Goal: Task Accomplishment & Management: Use online tool/utility

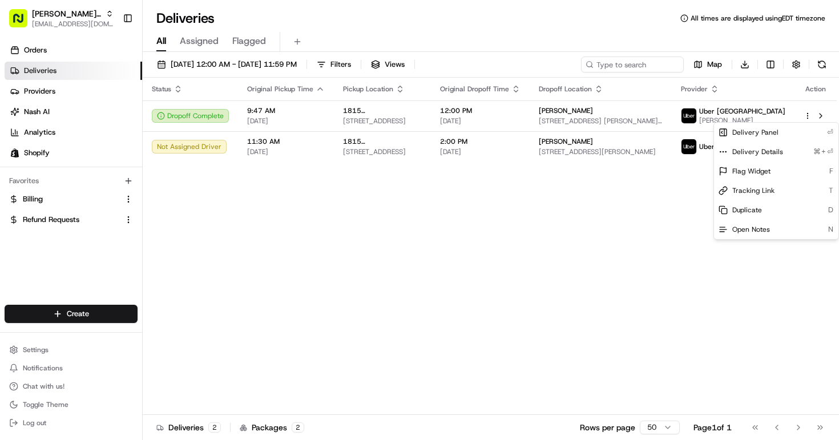
click at [293, 139] on html "[PERSON_NAME] MTL [PERSON_NAME][EMAIL_ADDRESS][DOMAIN_NAME] Toggle Sidebar Orde…" at bounding box center [419, 220] width 839 height 440
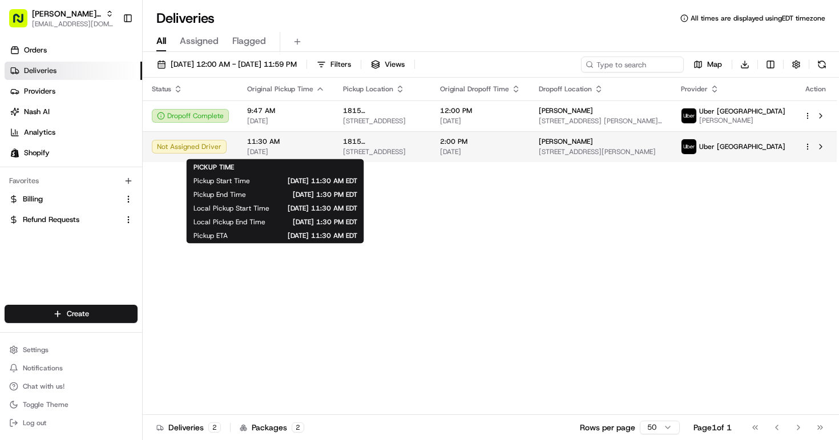
click at [293, 139] on span "11:30 AM" at bounding box center [286, 141] width 78 height 9
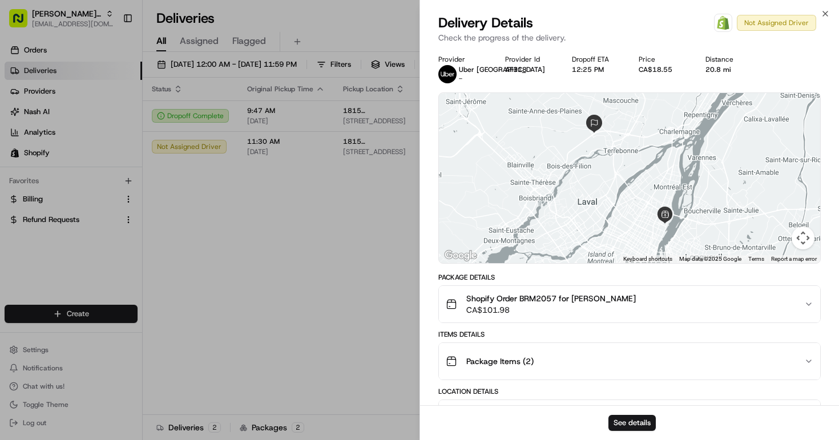
click at [828, 8] on div "Close Delivery Details Open Order in Shopify Not Assigned Driver Check the prog…" at bounding box center [630, 220] width 420 height 440
click at [826, 13] on icon "button" at bounding box center [825, 13] width 9 height 9
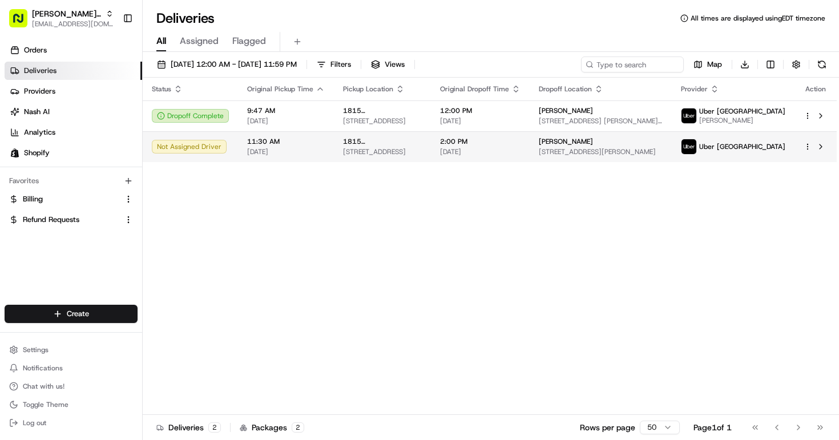
click at [812, 146] on div at bounding box center [816, 147] width 24 height 14
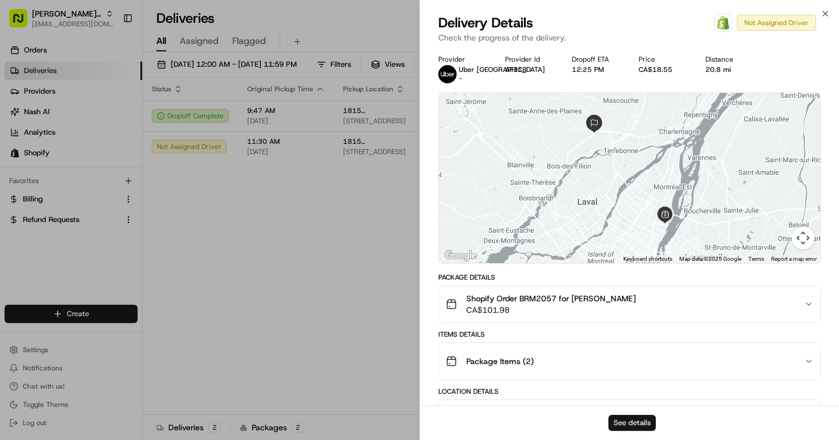
click at [641, 424] on button "See details" at bounding box center [632, 423] width 47 height 16
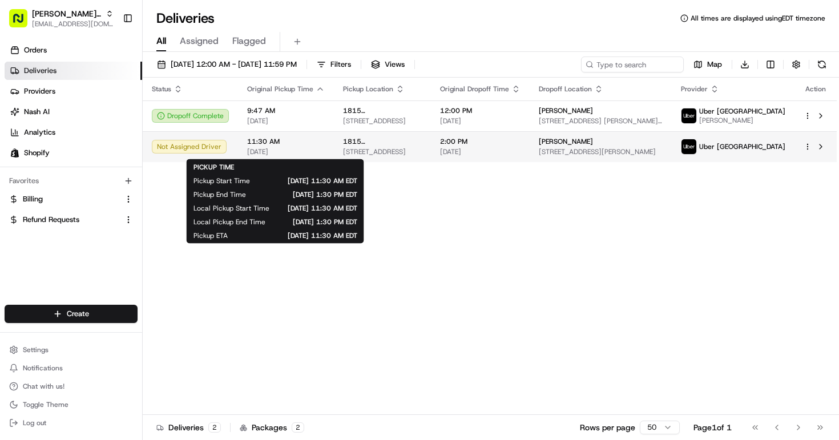
click at [280, 143] on span "11:30 AM" at bounding box center [286, 141] width 78 height 9
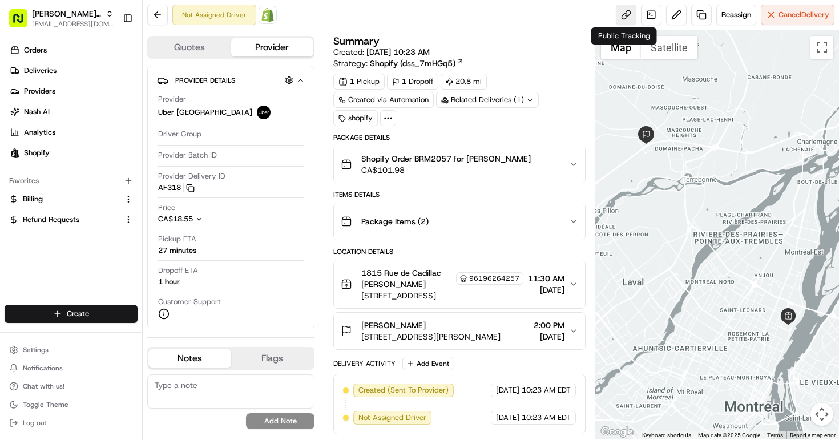
click at [625, 17] on link at bounding box center [626, 15] width 21 height 21
